Goal: Task Accomplishment & Management: Use online tool/utility

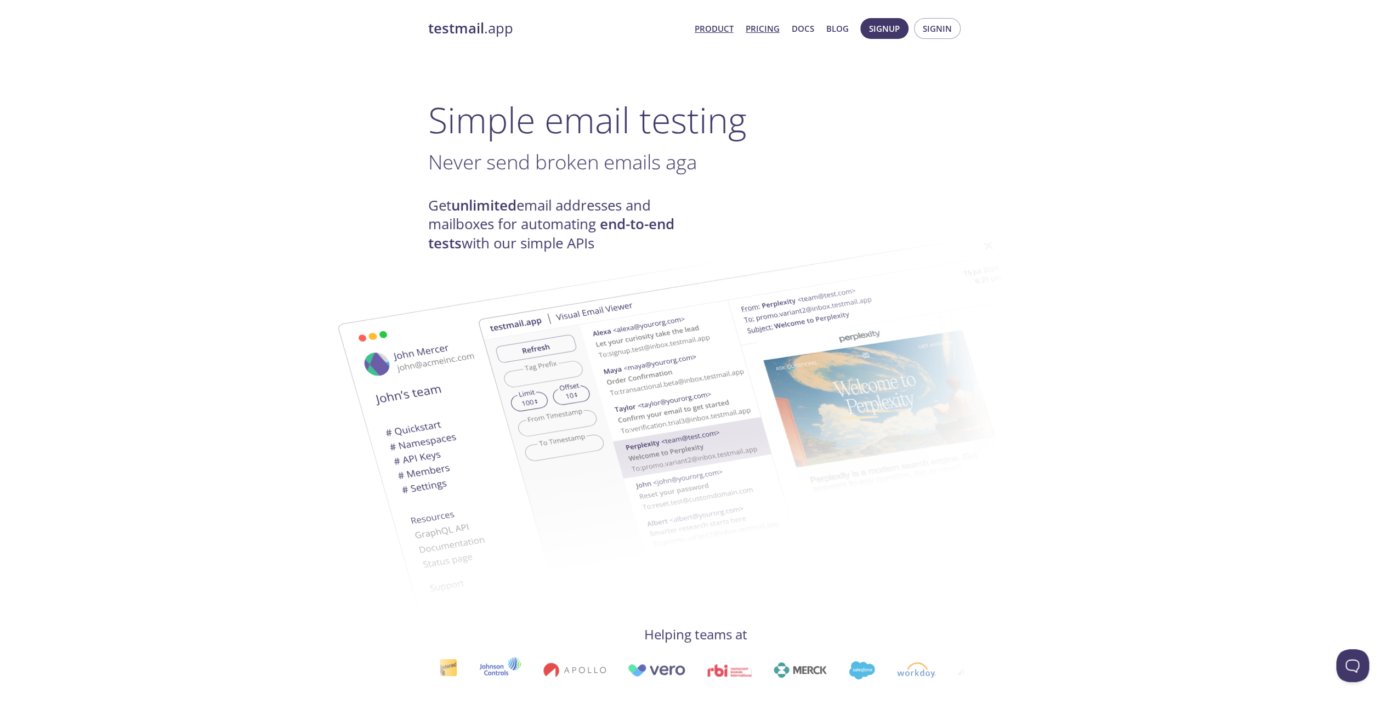
click at [756, 26] on link "Pricing" at bounding box center [763, 28] width 34 height 14
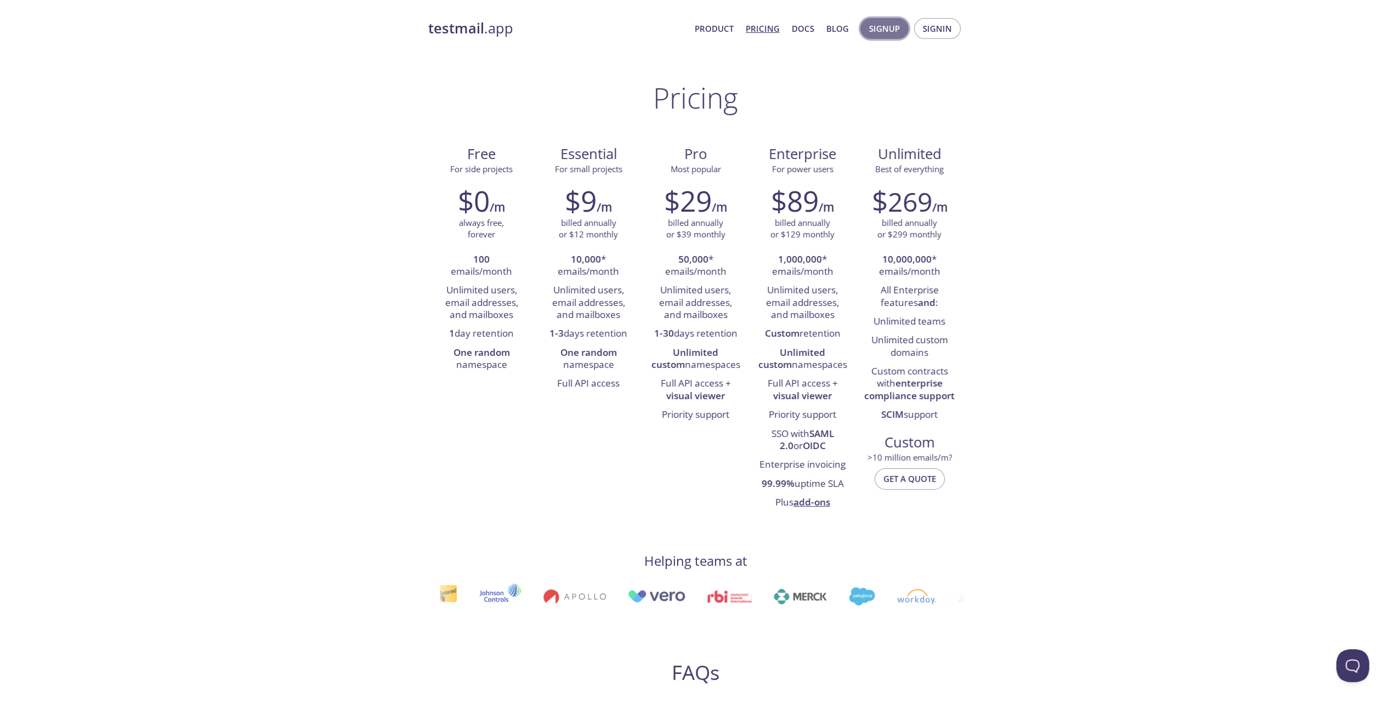
click at [883, 28] on span "Signup" at bounding box center [884, 28] width 31 height 14
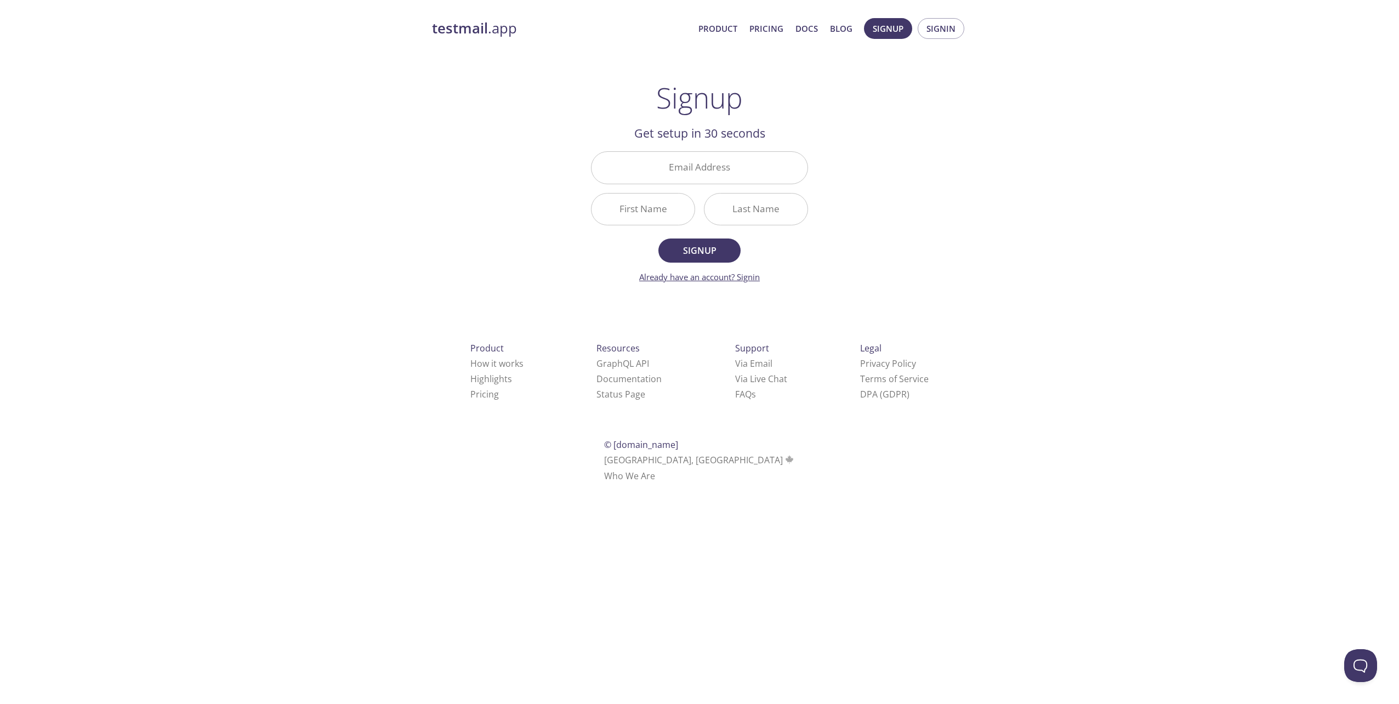
click at [746, 278] on link "Already have an account? Signin" at bounding box center [699, 276] width 121 height 11
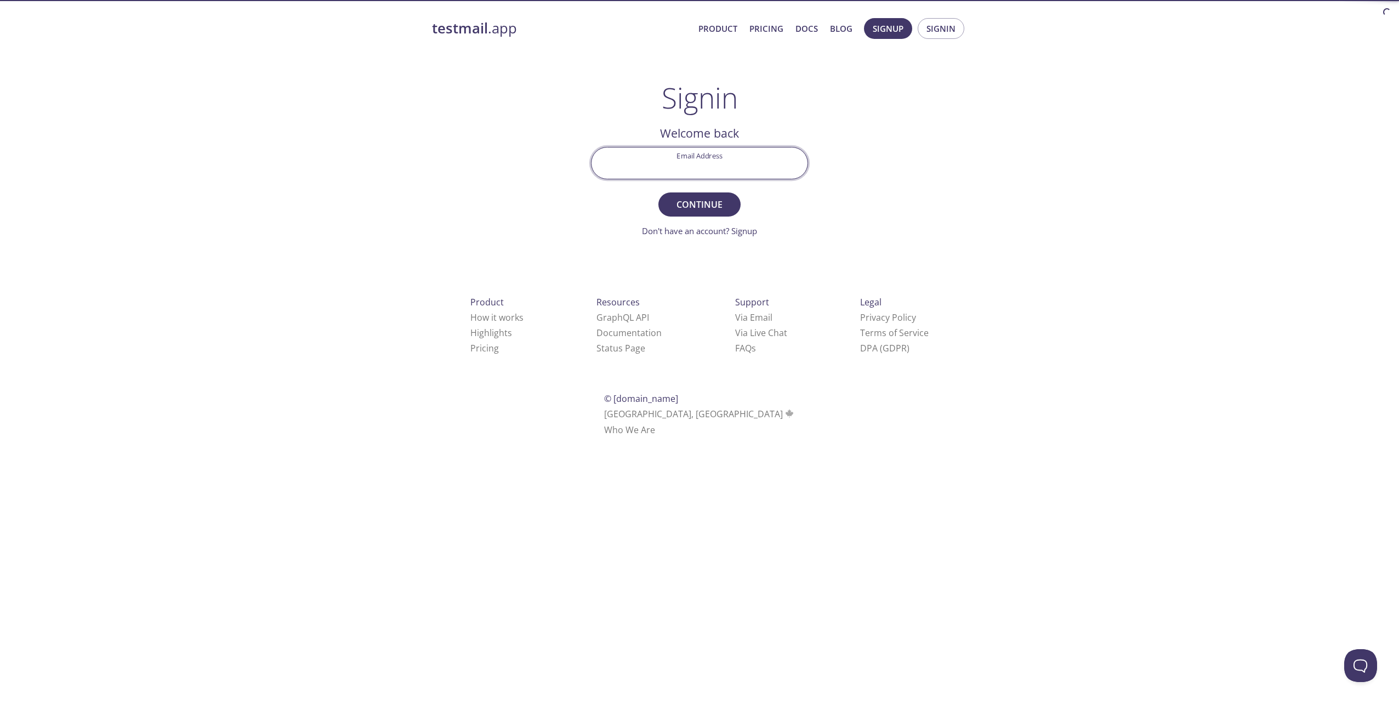
click at [712, 158] on input "Email Address" at bounding box center [700, 162] width 216 height 31
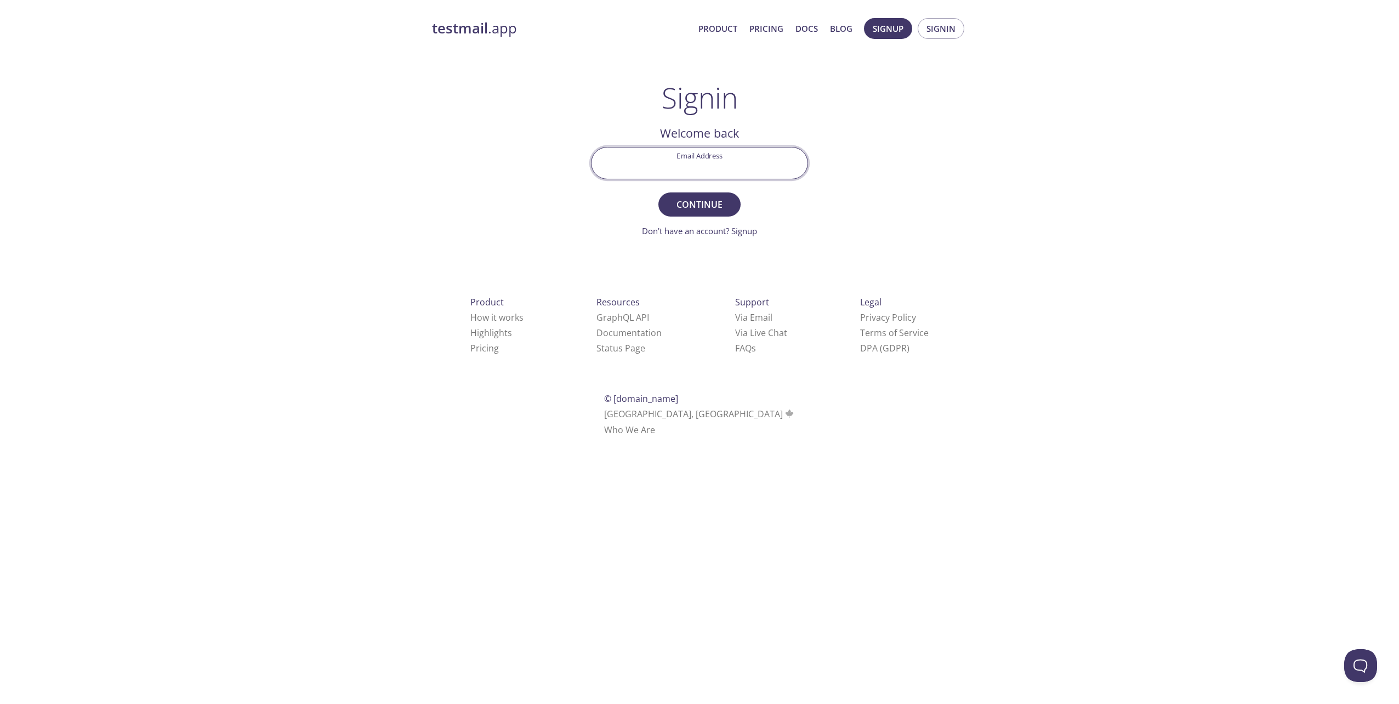
type input "[EMAIL_ADDRESS][DOMAIN_NAME]"
click at [698, 206] on span "Continue" at bounding box center [700, 204] width 58 height 15
click at [698, 172] on input "Signin Security Code" at bounding box center [700, 162] width 216 height 31
paste input "VL9BA7P"
type input "VL9BA7P"
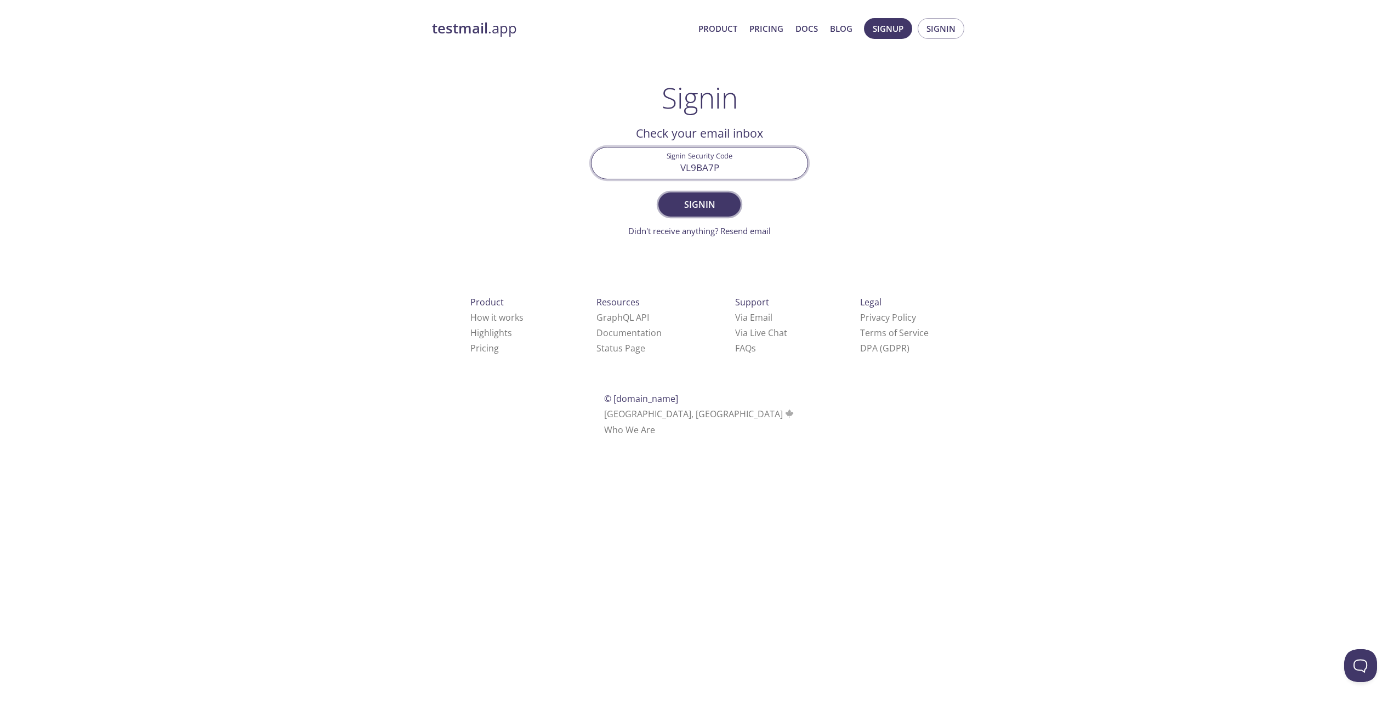
click at [706, 201] on span "Signin" at bounding box center [700, 204] width 58 height 15
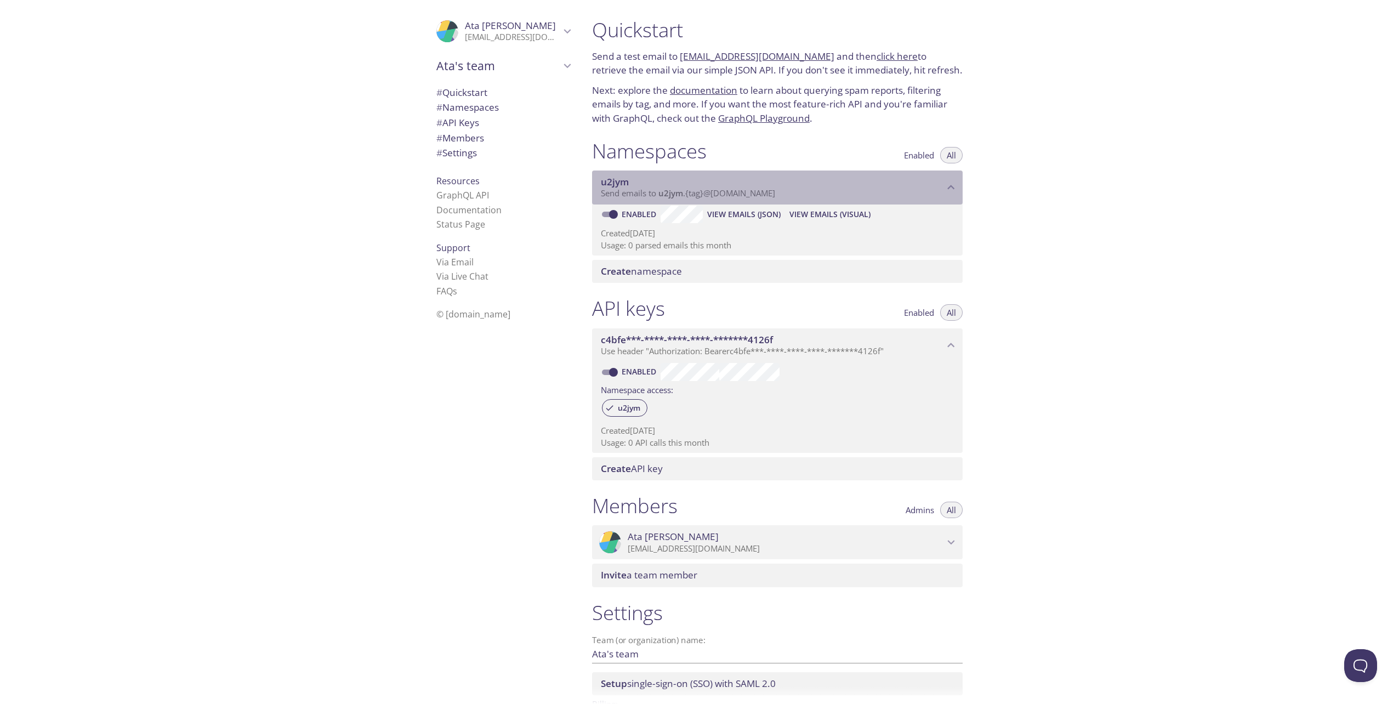
click at [660, 194] on span "u2jym" at bounding box center [670, 193] width 25 height 11
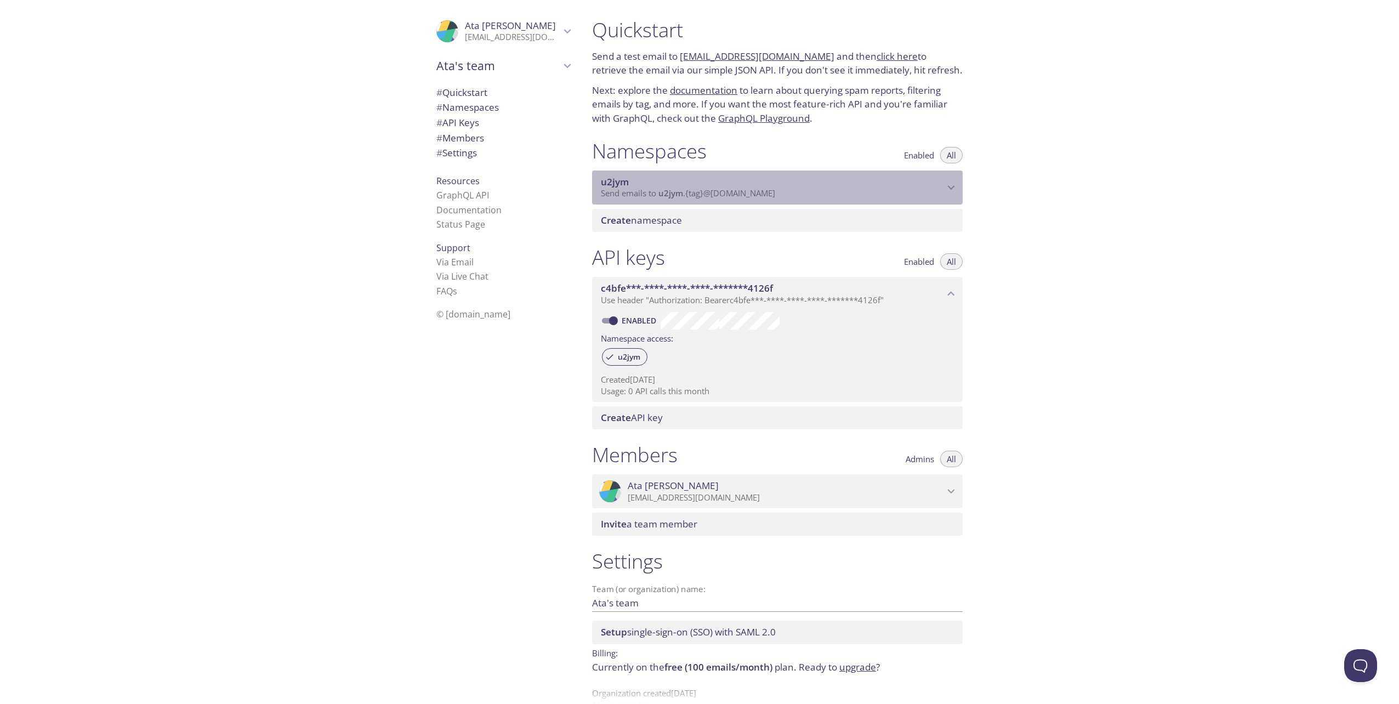
click at [660, 194] on span "u2jym" at bounding box center [670, 193] width 25 height 11
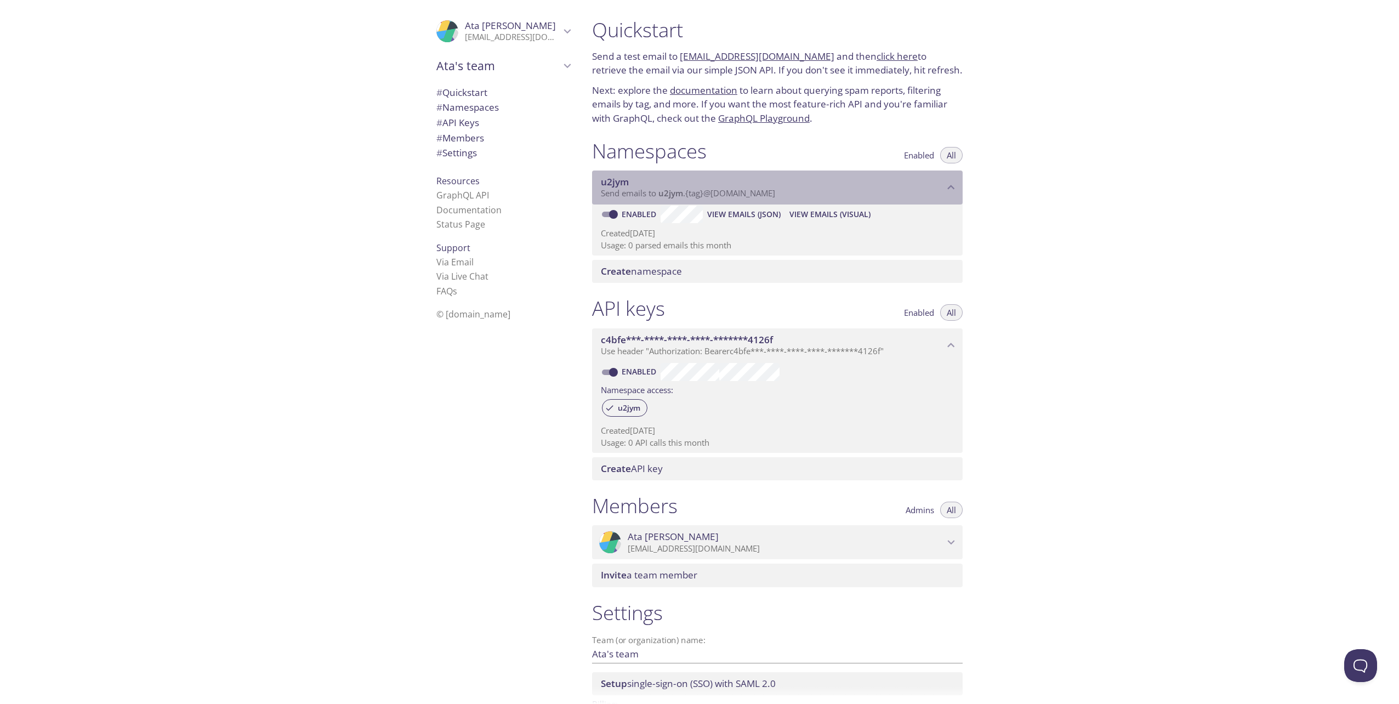
drag, startPoint x: 793, startPoint y: 196, endPoint x: 762, endPoint y: 196, distance: 31.3
click at [762, 196] on p "Send emails to u2jym . {tag} @[DOMAIN_NAME]" at bounding box center [772, 193] width 343 height 11
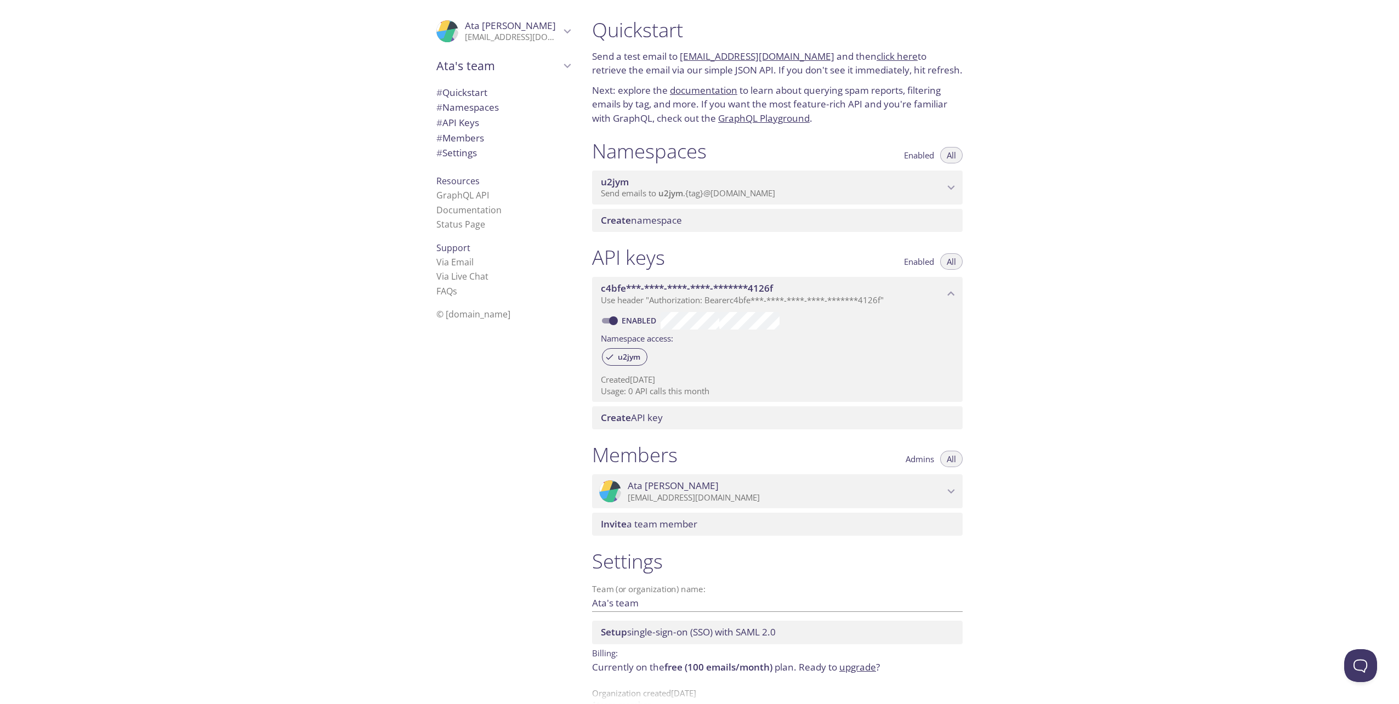
click at [808, 195] on p "Send emails to u2jym . {tag} @[DOMAIN_NAME]" at bounding box center [772, 193] width 343 height 11
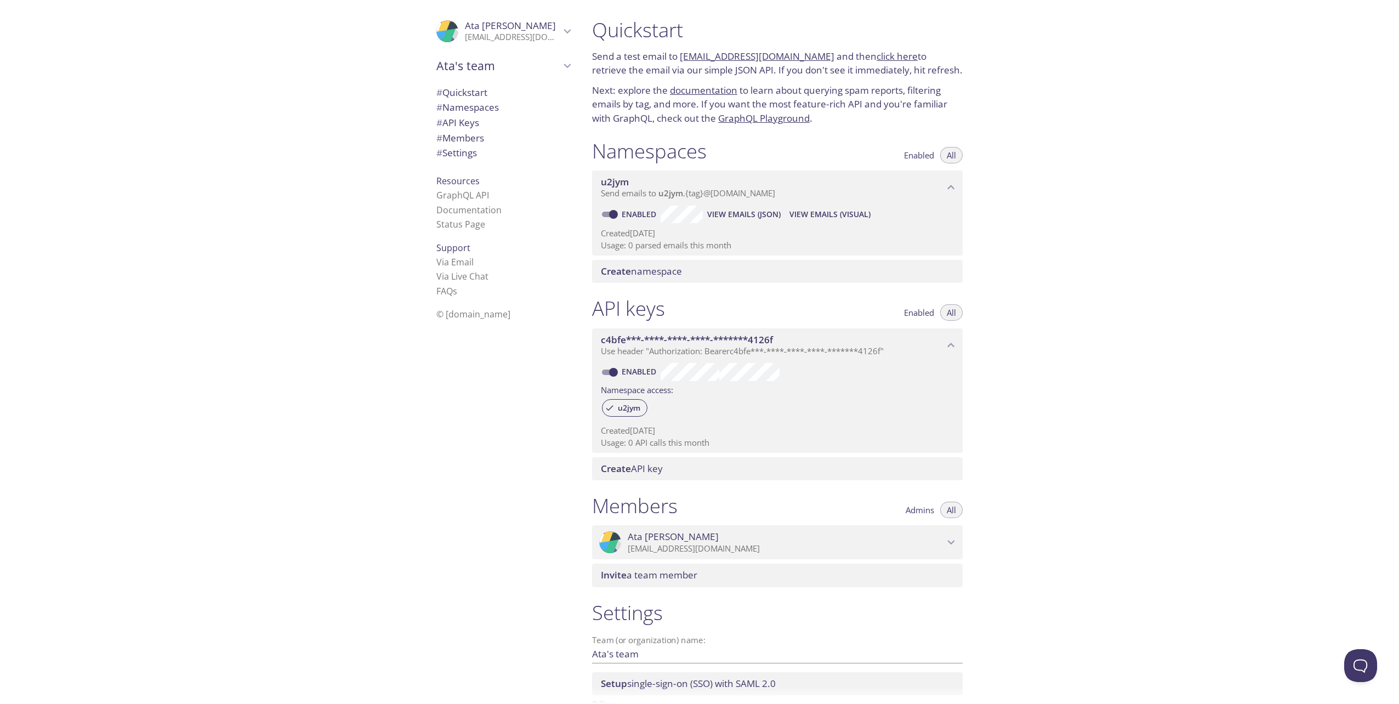
click at [825, 216] on span "View Emails (Visual)" at bounding box center [830, 214] width 81 height 13
click at [655, 272] on span "Create namespace" at bounding box center [641, 271] width 81 height 13
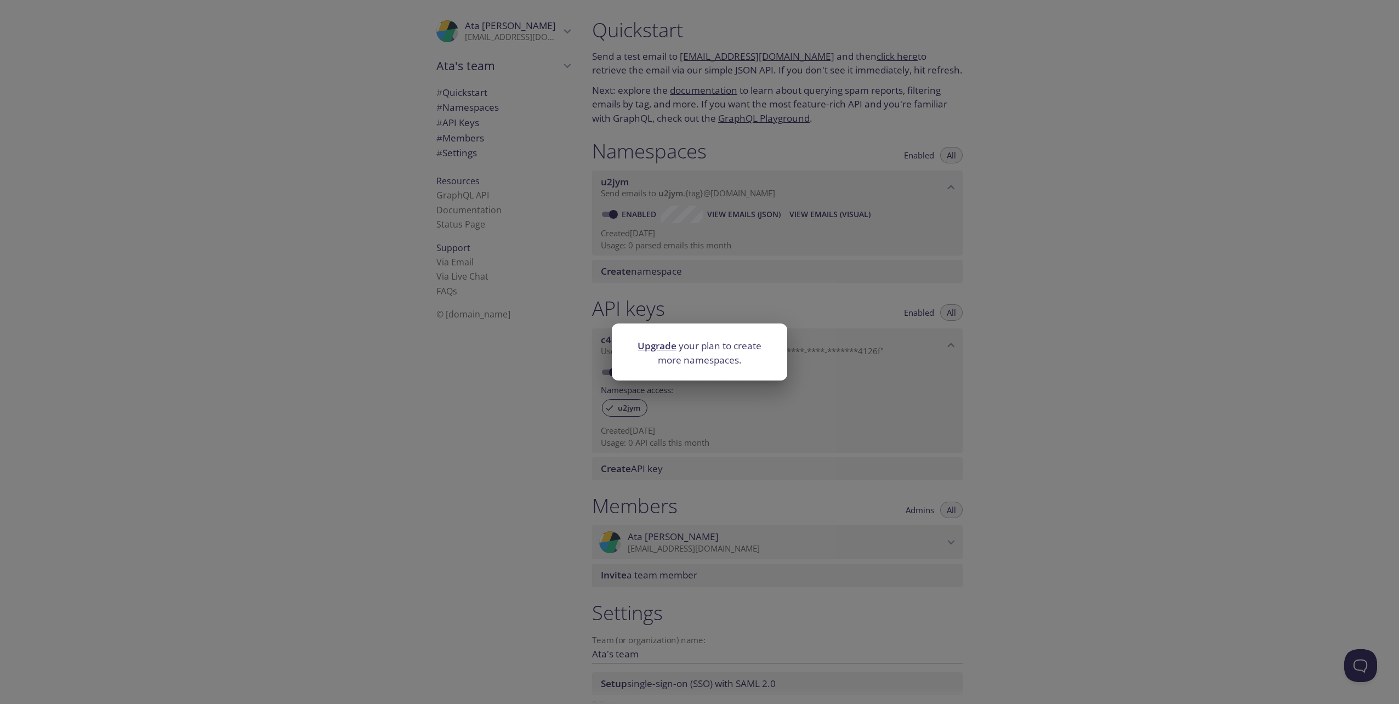
click at [801, 305] on div "Upgrade your plan to create more namespaces." at bounding box center [699, 352] width 1399 height 704
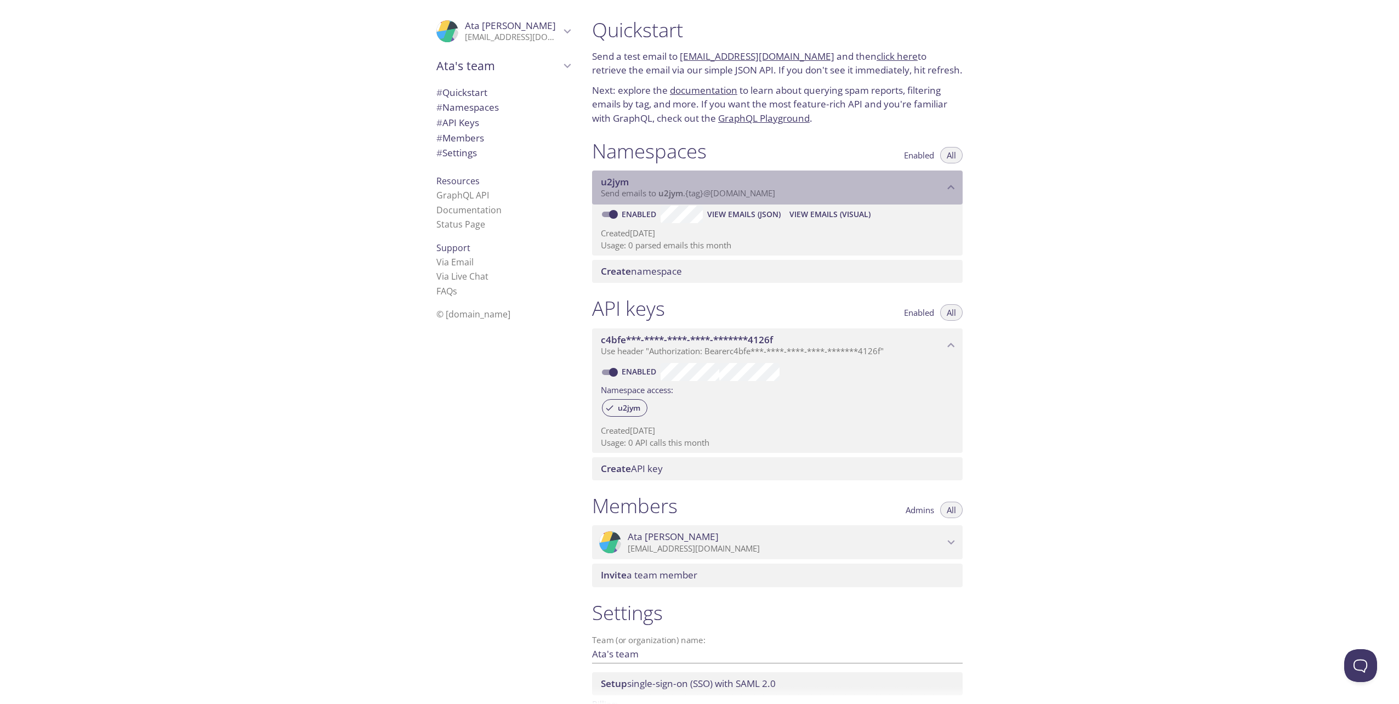
drag, startPoint x: 710, startPoint y: 197, endPoint x: 737, endPoint y: 198, distance: 26.9
click at [723, 197] on span "Send emails to u2jym . {tag} @[DOMAIN_NAME]" at bounding box center [688, 193] width 174 height 11
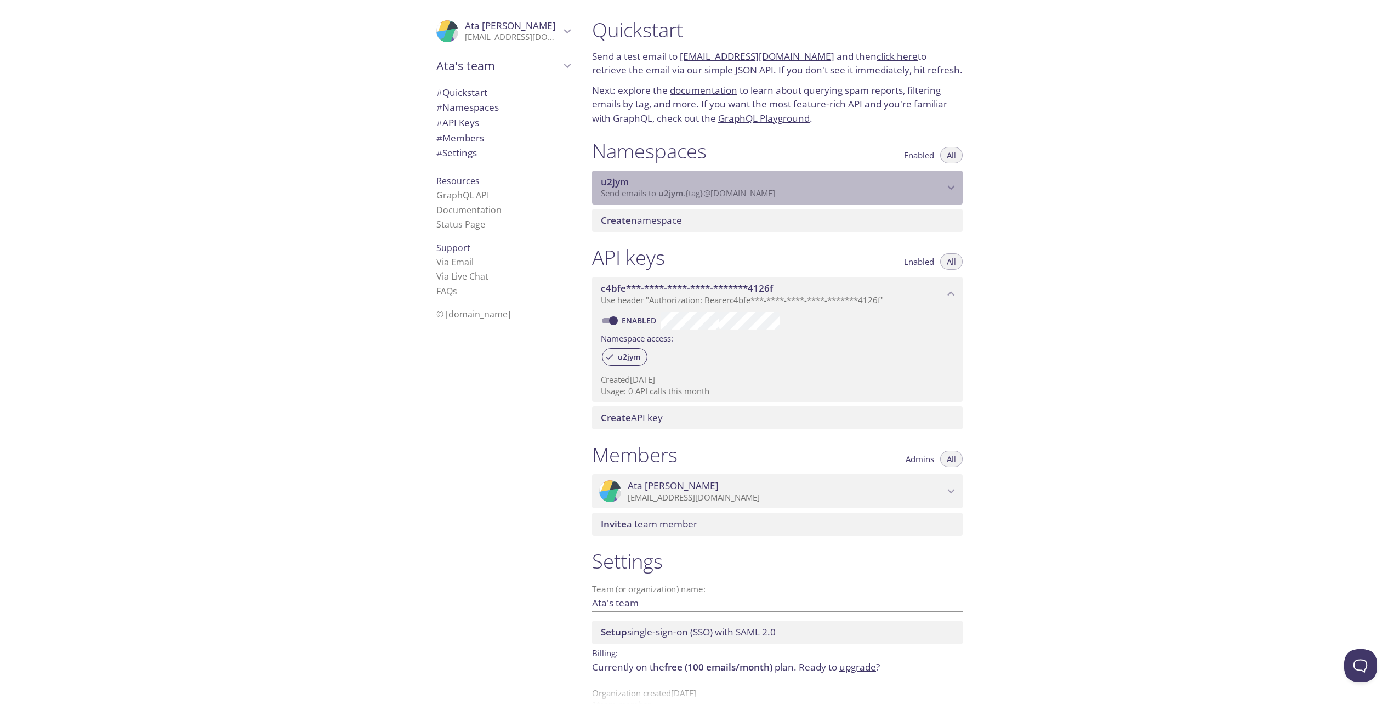
drag, startPoint x: 787, startPoint y: 191, endPoint x: 674, endPoint y: 191, distance: 112.9
click at [674, 191] on p "Send emails to u2jym . {tag} @[DOMAIN_NAME]" at bounding box center [772, 193] width 343 height 11
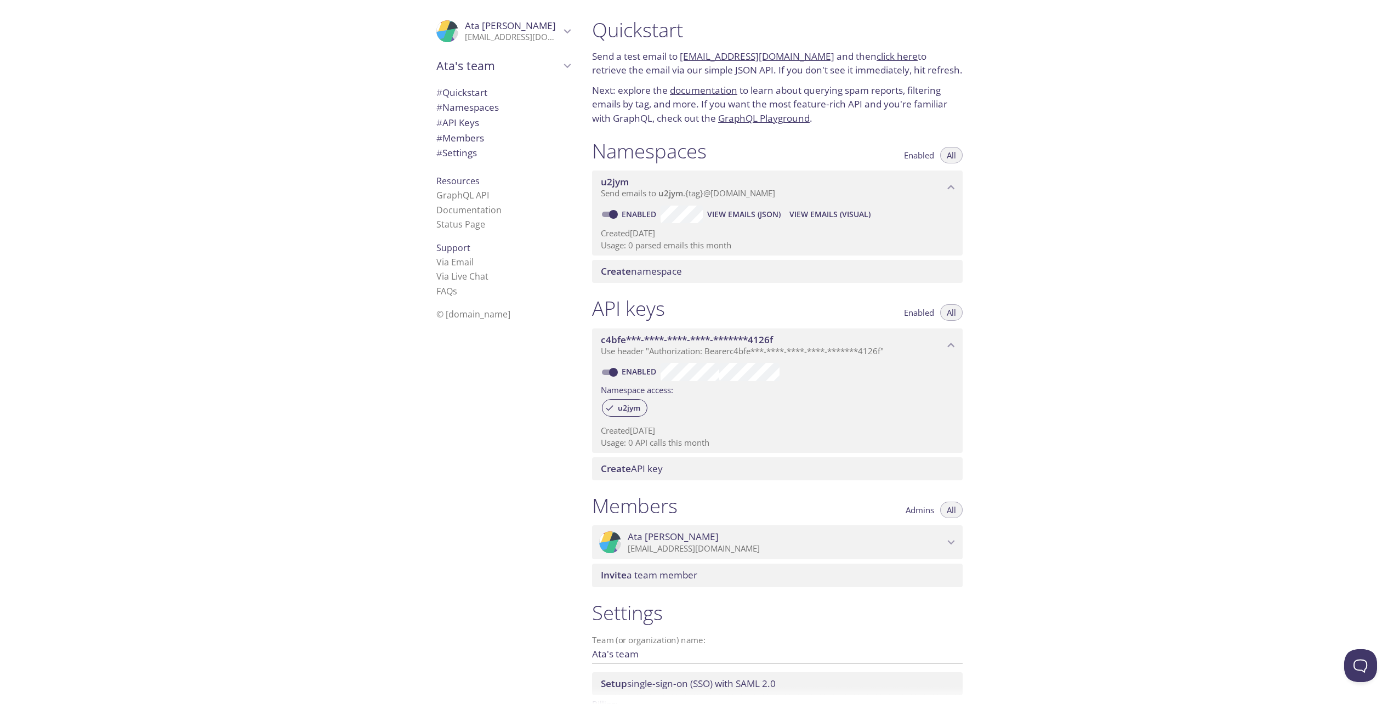
drag, startPoint x: 709, startPoint y: 189, endPoint x: 690, endPoint y: 189, distance: 19.2
click at [690, 189] on span "Send emails to u2jym . {tag} @[DOMAIN_NAME]" at bounding box center [688, 193] width 174 height 11
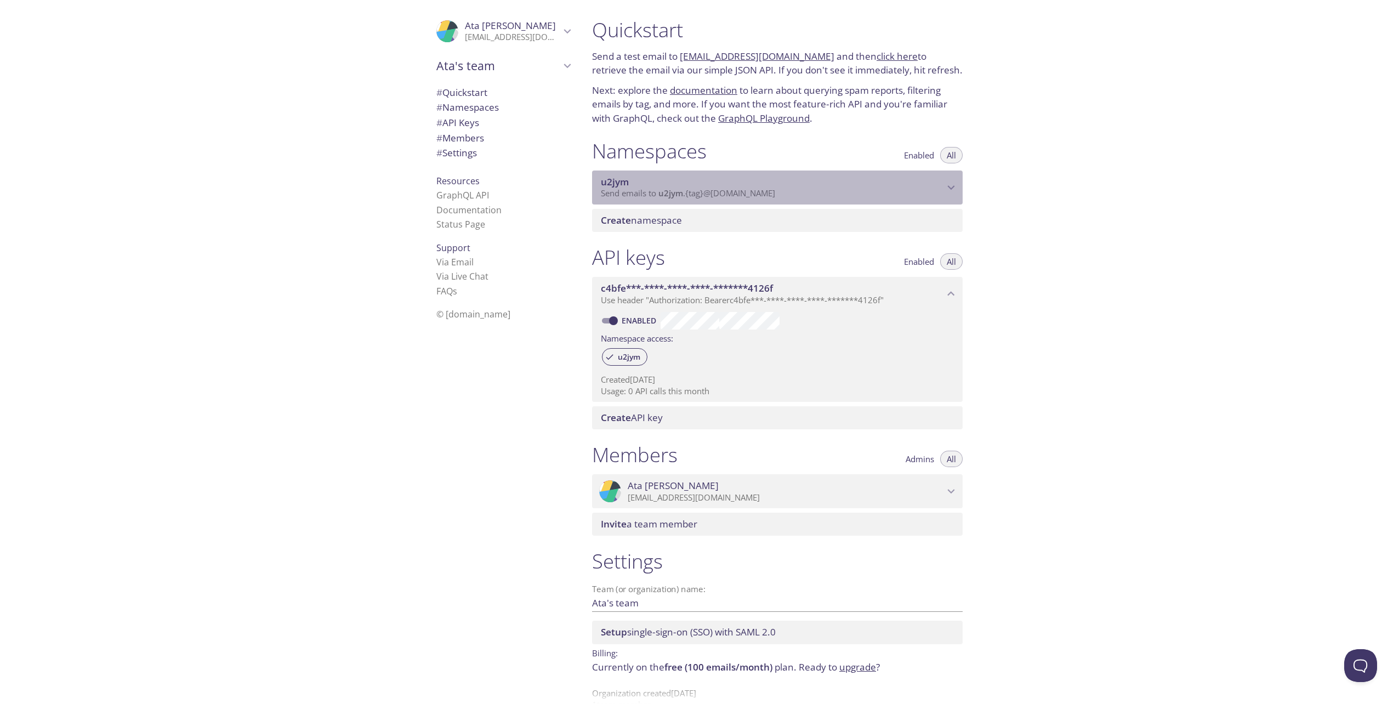
click at [700, 196] on span "Send emails to u2jym . {tag} @[DOMAIN_NAME]" at bounding box center [688, 193] width 174 height 11
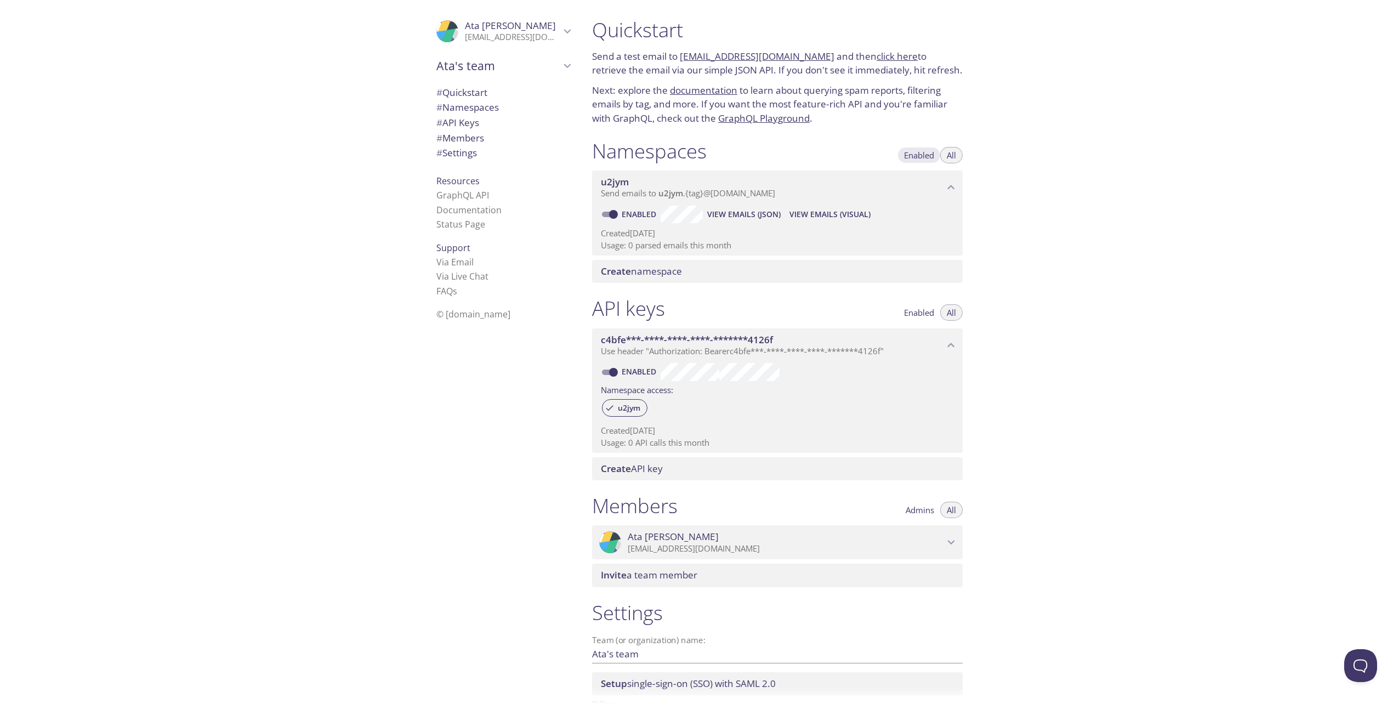
click at [927, 155] on span "Enabled" at bounding box center [919, 155] width 30 height 0
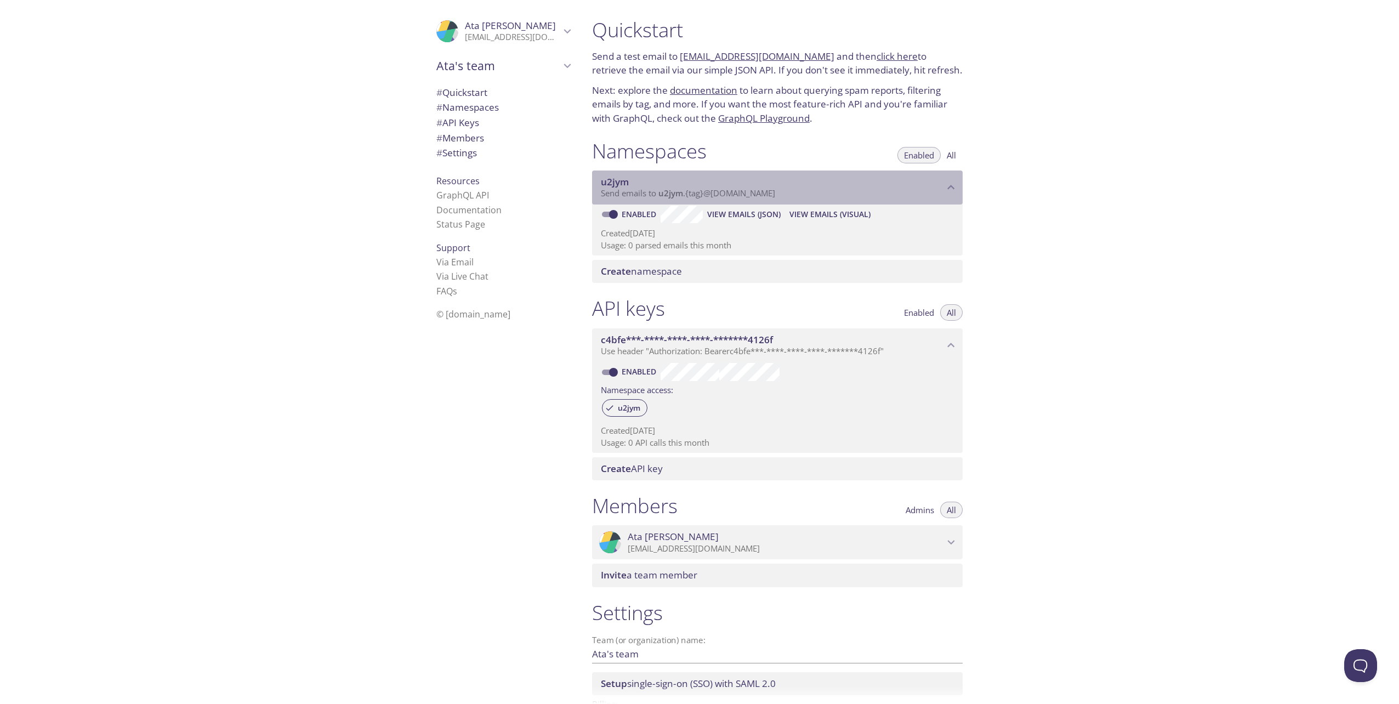
click at [638, 198] on span "Send emails to u2jym . {tag} @[DOMAIN_NAME]" at bounding box center [688, 193] width 174 height 11
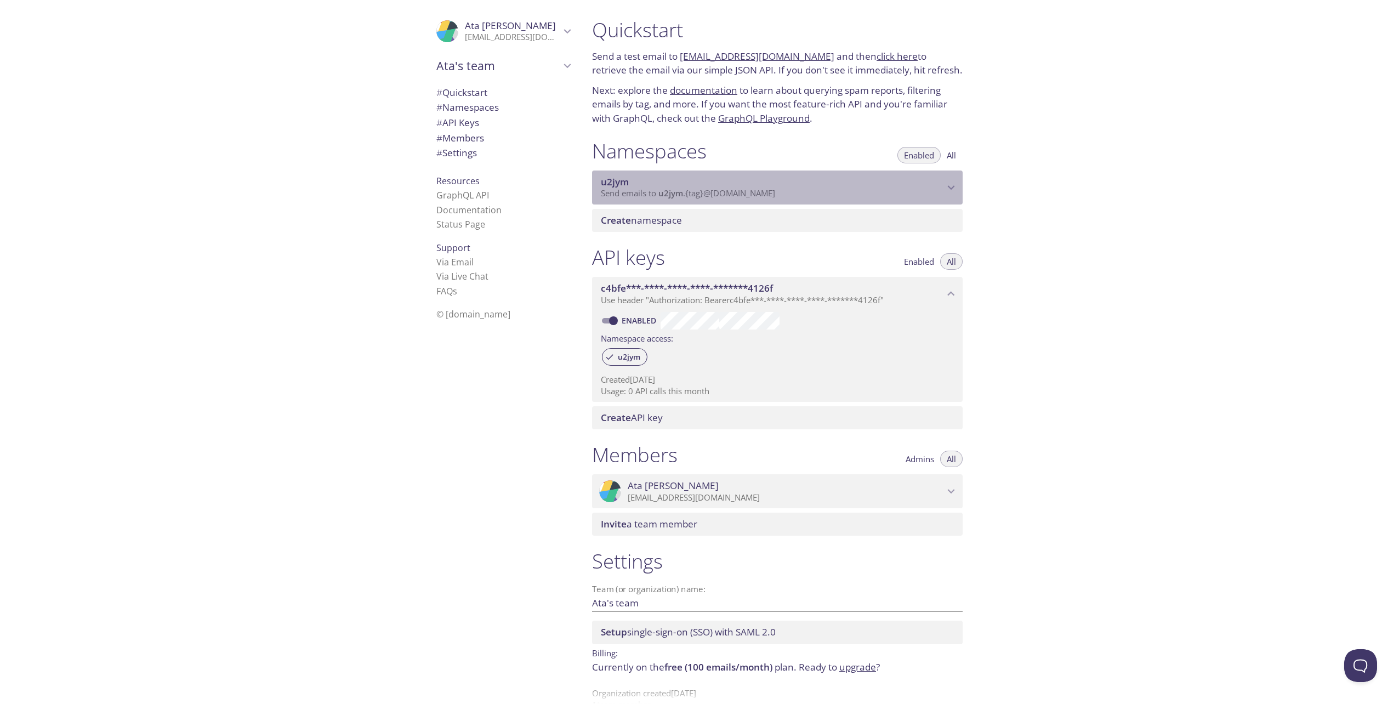
click at [638, 198] on span "Send emails to u2jym . {tag} @[DOMAIN_NAME]" at bounding box center [688, 193] width 174 height 11
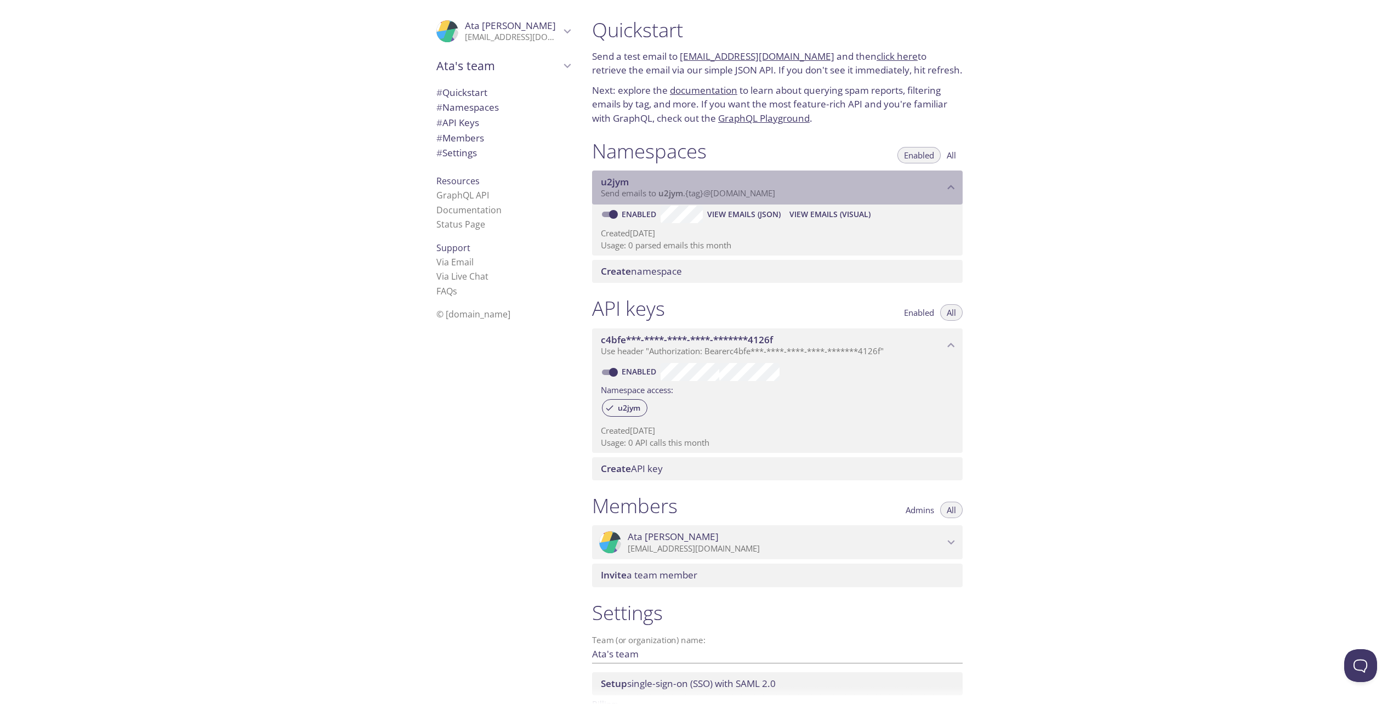
drag, startPoint x: 662, startPoint y: 197, endPoint x: 729, endPoint y: 200, distance: 67.0
click at [729, 200] on div "u2jym Send emails to u2jym . {tag} @[DOMAIN_NAME]" at bounding box center [777, 188] width 371 height 34
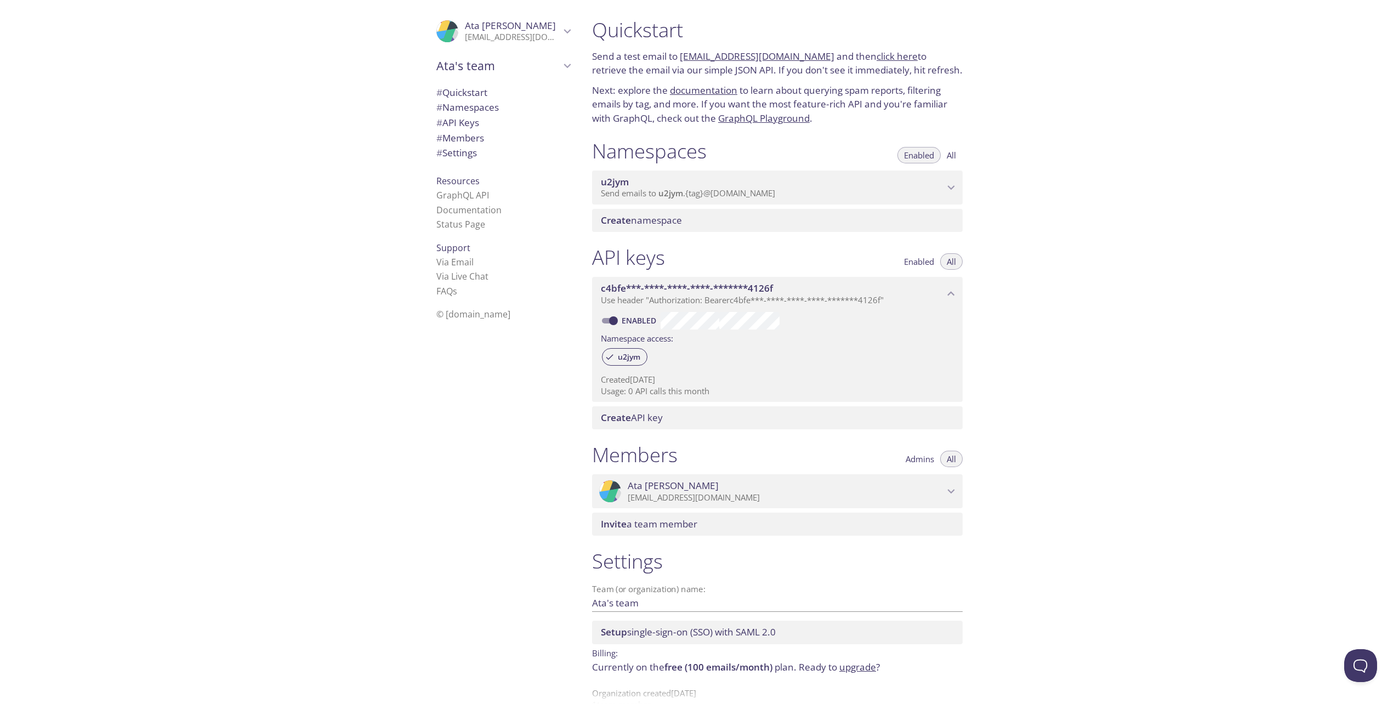
click at [1109, 114] on div "Quickstart Send a test email to [EMAIL_ADDRESS][DOMAIN_NAME] and then click her…" at bounding box center [991, 352] width 816 height 704
drag, startPoint x: 680, startPoint y: 55, endPoint x: 817, endPoint y: 56, distance: 137.1
click at [817, 56] on p "Send a test email to [EMAIL_ADDRESS][DOMAIN_NAME] and then click here to retrie…" at bounding box center [777, 63] width 371 height 28
drag, startPoint x: 817, startPoint y: 56, endPoint x: 788, endPoint y: 55, distance: 28.5
copy link "[EMAIL_ADDRESS][DOMAIN_NAME]"
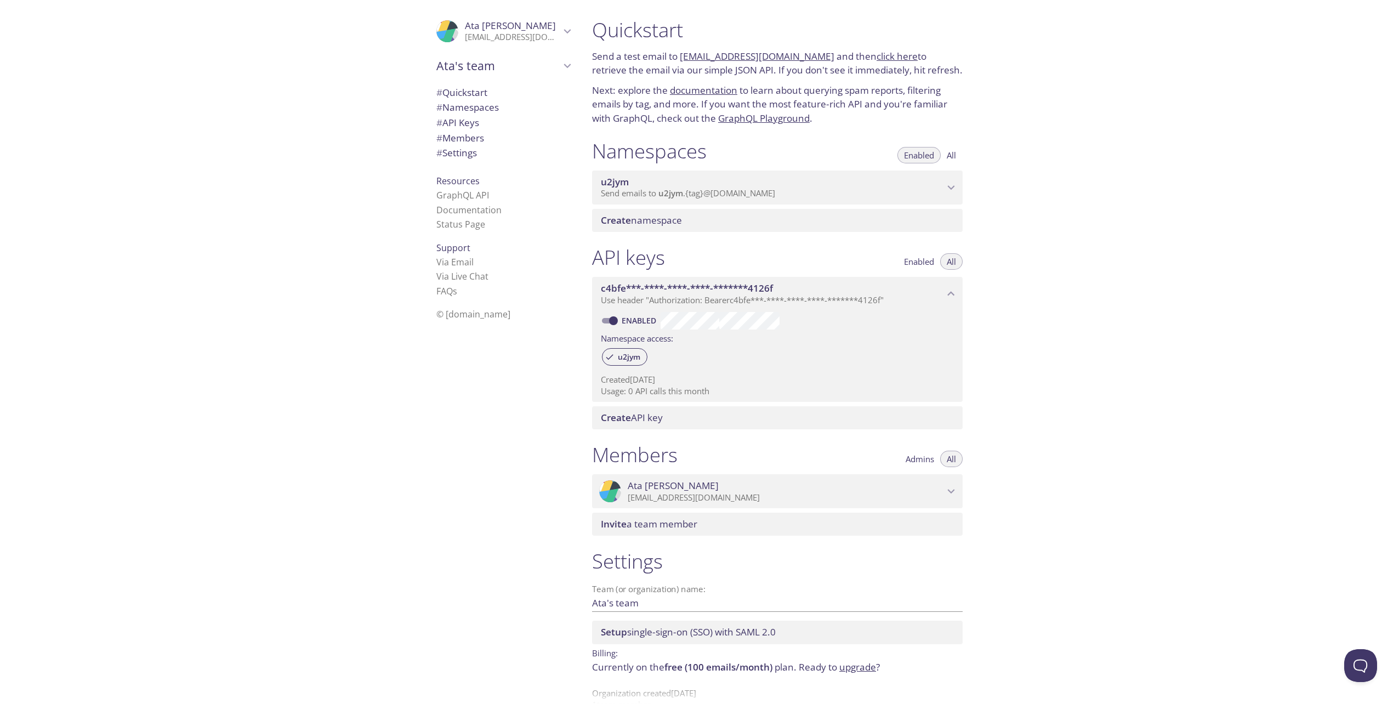
drag, startPoint x: 1100, startPoint y: 197, endPoint x: 1090, endPoint y: 188, distance: 13.2
click at [1100, 197] on div "Quickstart Send a test email to [EMAIL_ADDRESS][DOMAIN_NAME] and then click her…" at bounding box center [991, 352] width 816 height 704
click at [888, 53] on link "click here" at bounding box center [897, 56] width 41 height 13
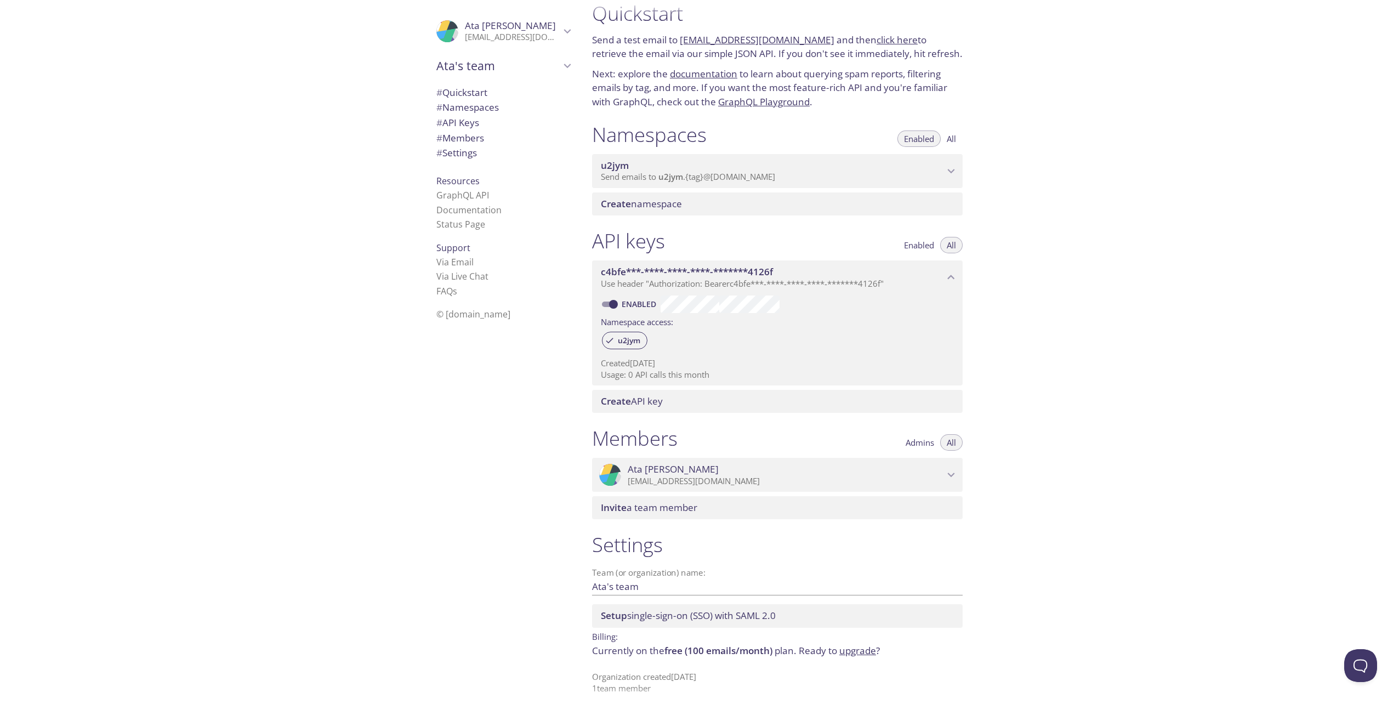
scroll to position [24, 0]
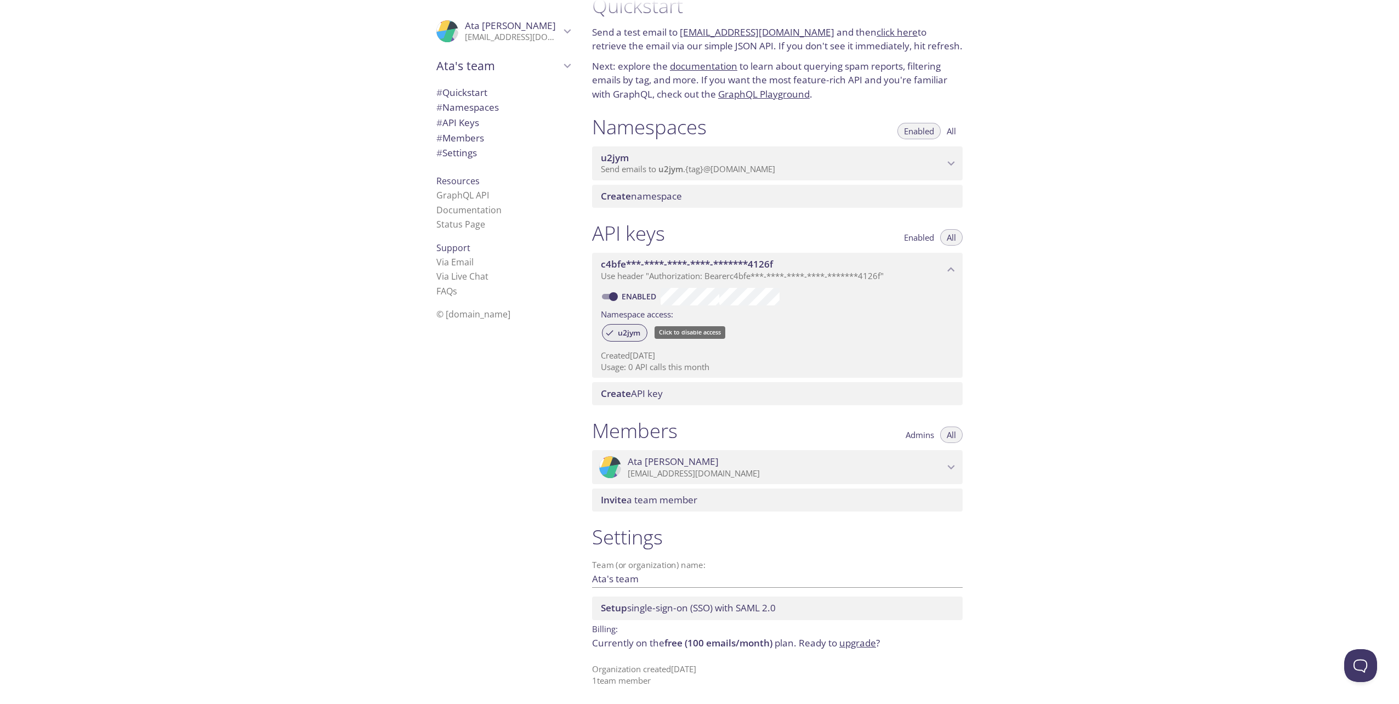
click at [633, 336] on span "u2jym" at bounding box center [629, 333] width 36 height 10
click at [631, 336] on span "u2jym" at bounding box center [629, 333] width 36 height 10
